Goal: Complete application form

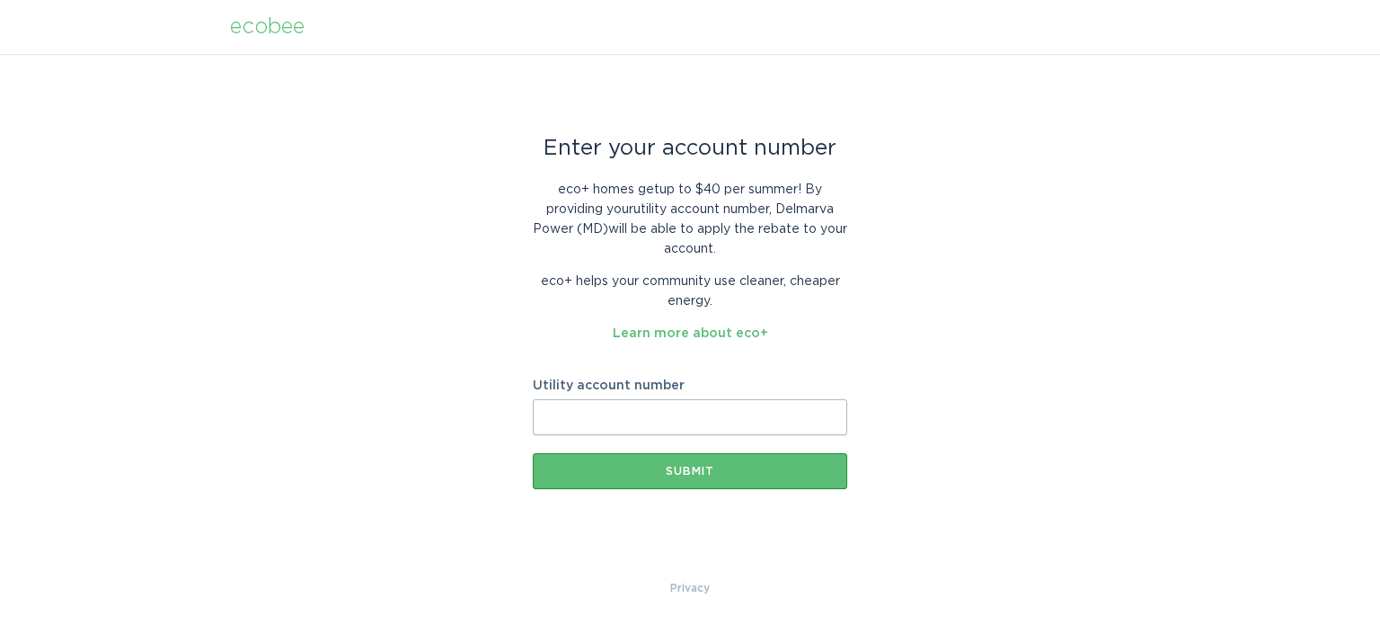
drag, startPoint x: 579, startPoint y: 422, endPoint x: 533, endPoint y: 386, distance: 58.8
click at [572, 415] on input "Utility account number" at bounding box center [690, 417] width 315 height 36
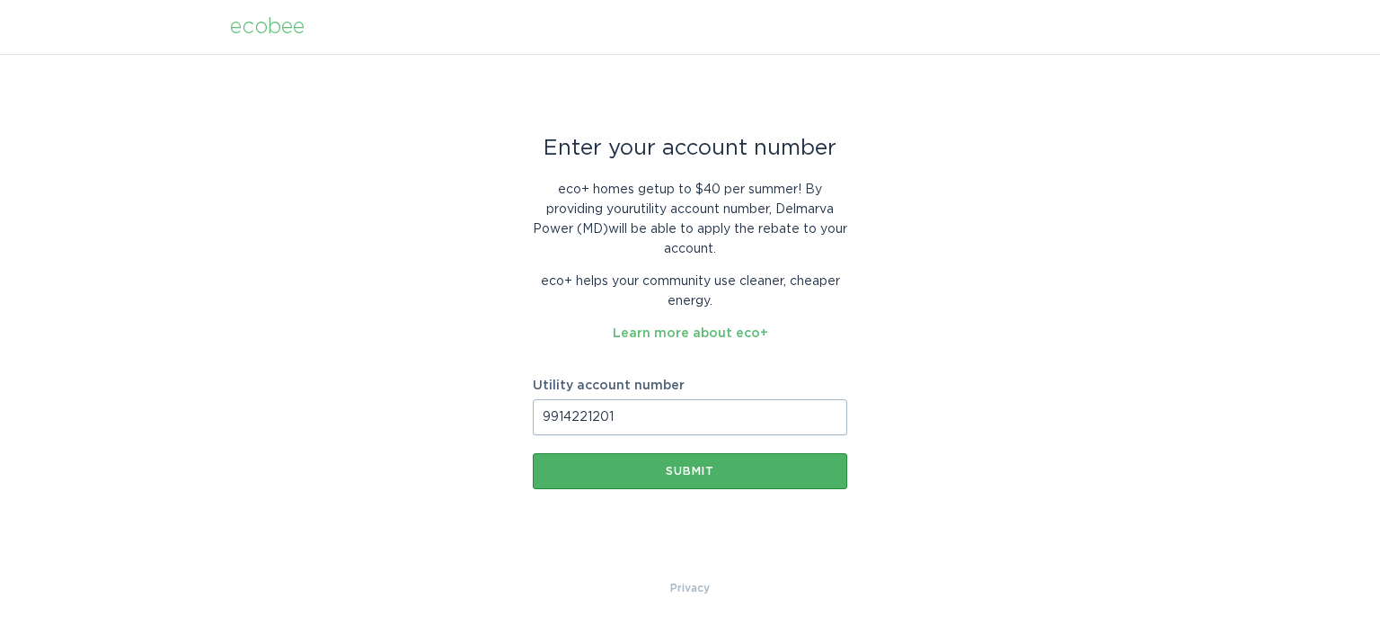
type input "9914221201"
click at [697, 474] on div "Submit" at bounding box center [690, 471] width 297 height 11
